Goal: Navigation & Orientation: Find specific page/section

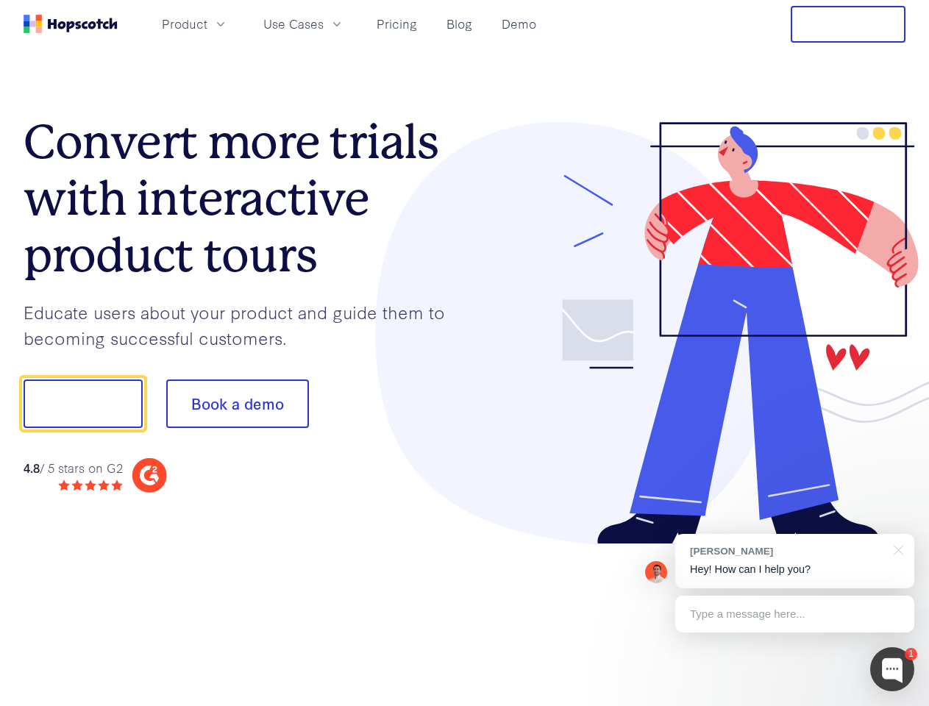
click at [465, 353] on div at bounding box center [685, 333] width 441 height 423
click at [207, 24] on span "Product" at bounding box center [185, 24] width 46 height 18
click at [324, 24] on span "Use Cases" at bounding box center [293, 24] width 60 height 18
click at [848, 24] on button "Free Trial" at bounding box center [848, 24] width 115 height 37
click at [82, 404] on button "Show me!" at bounding box center [83, 404] width 119 height 49
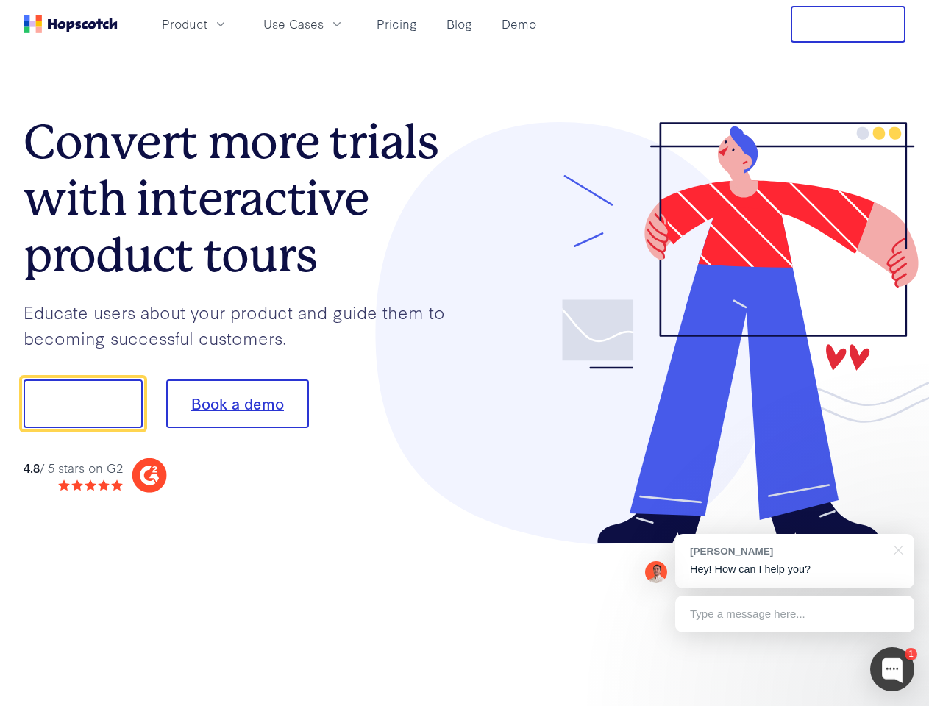
click at [237, 404] on button "Book a demo" at bounding box center [237, 404] width 143 height 49
click at [892, 669] on div at bounding box center [892, 669] width 44 height 44
click at [795, 561] on div "[PERSON_NAME] Hey! How can I help you?" at bounding box center [794, 561] width 239 height 54
click at [896, 549] on div at bounding box center [777, 402] width 276 height 491
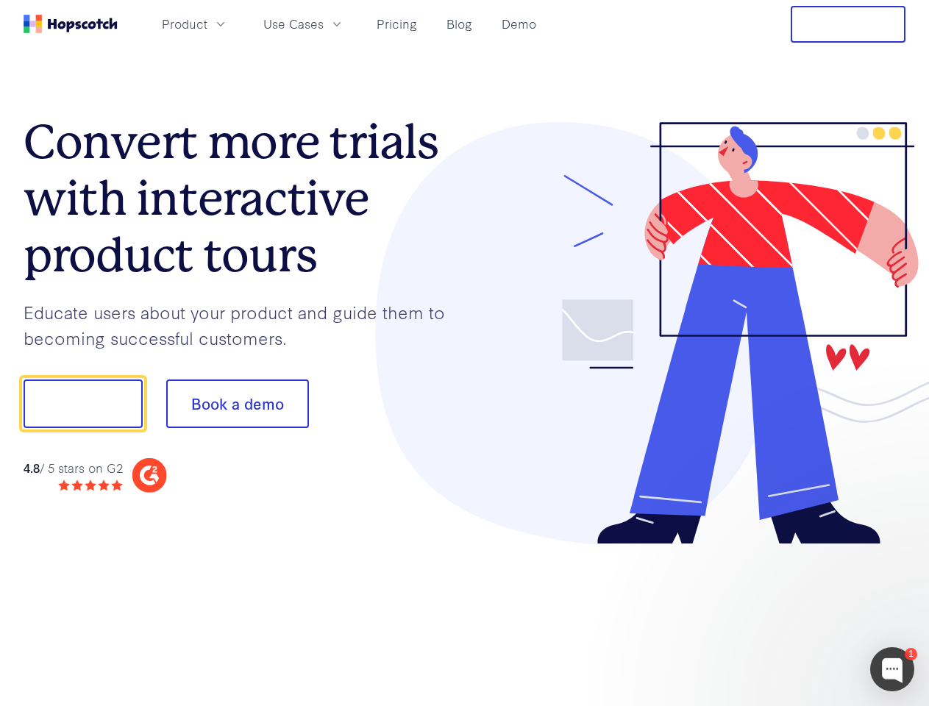
click at [795, 614] on div at bounding box center [777, 501] width 276 height 294
